Goal: Task Accomplishment & Management: Use online tool/utility

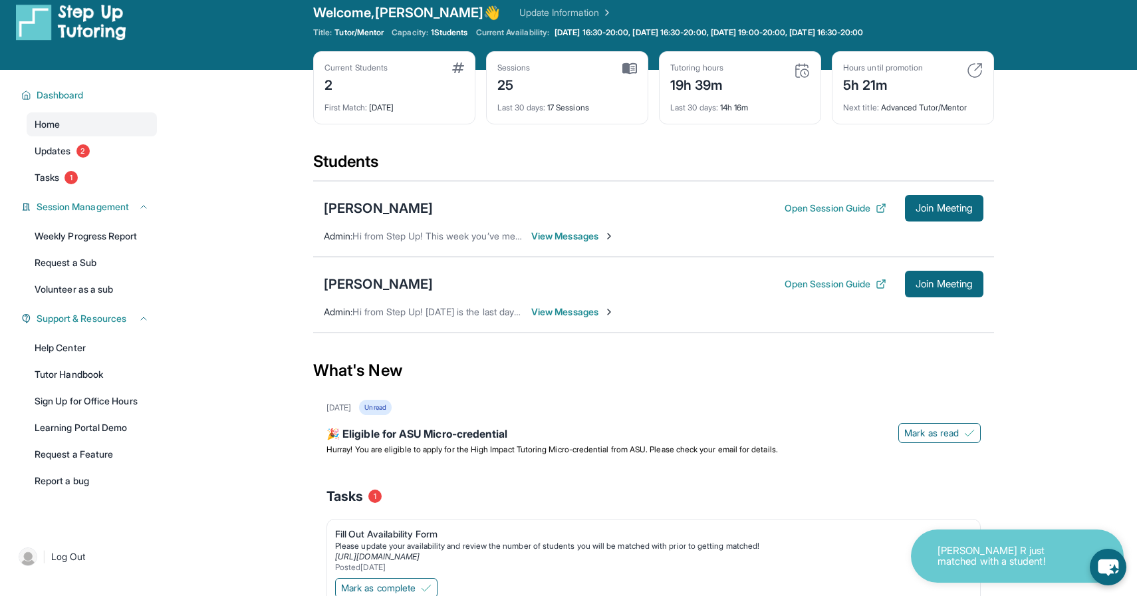
scroll to position [11, 0]
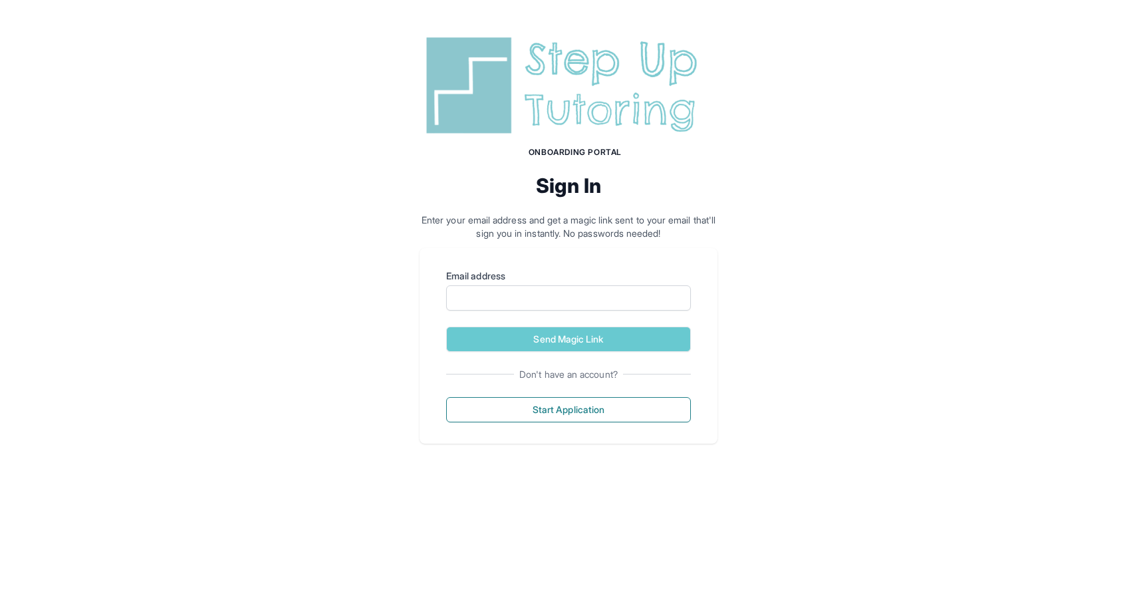
click at [619, 114] on img at bounding box center [569, 85] width 298 height 107
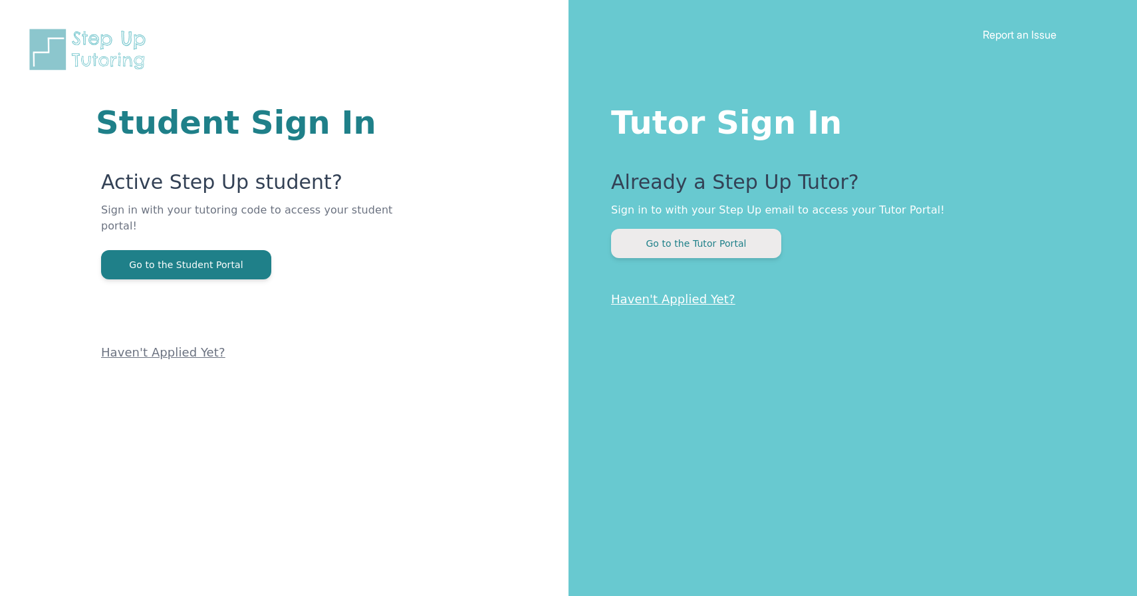
click at [681, 251] on button "Go to the Tutor Portal" at bounding box center [696, 243] width 170 height 29
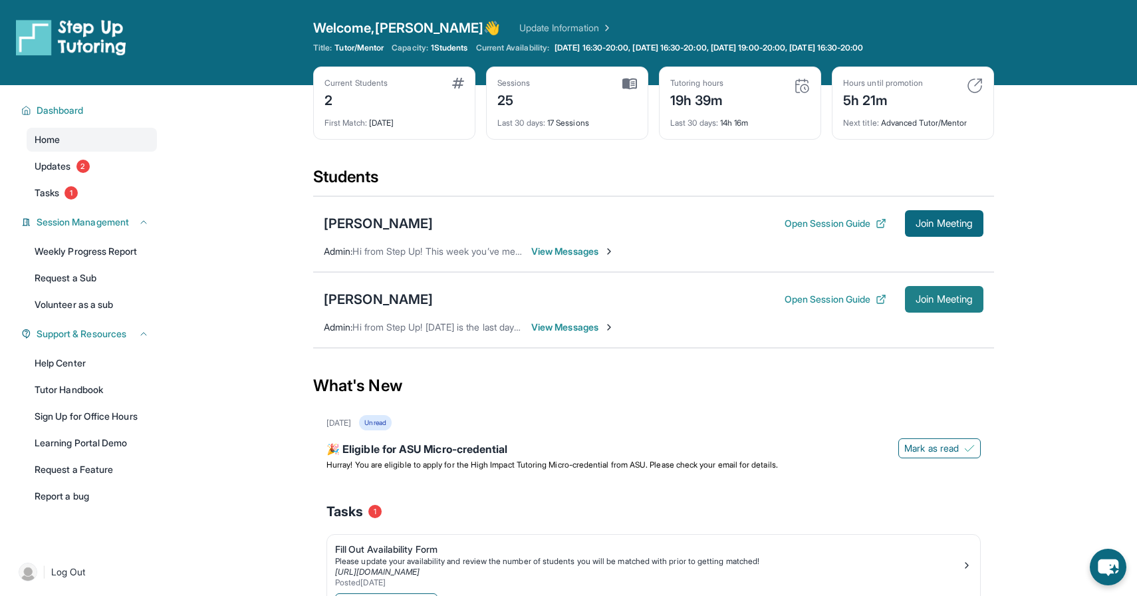
click at [951, 299] on span "Join Meeting" at bounding box center [944, 299] width 57 height 8
